Goal: Navigation & Orientation: Find specific page/section

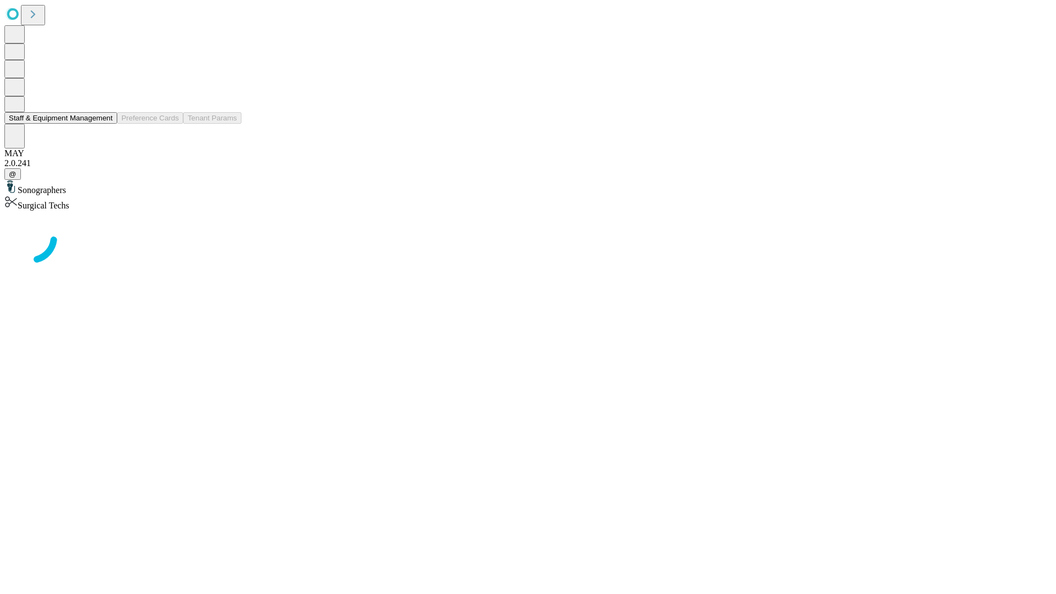
click at [105, 124] on button "Staff & Equipment Management" at bounding box center [60, 118] width 113 height 12
